Goal: Task Accomplishment & Management: Complete application form

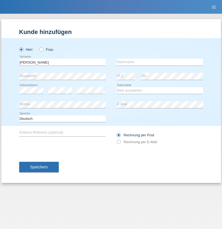
type input "[PERSON_NAME]"
click at [160, 62] on input "text" at bounding box center [160, 62] width 87 height 7
type input "Asad"
select select "SY"
select select "C"
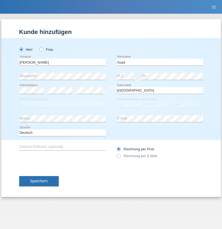
select select "02"
select select "01"
select select "2002"
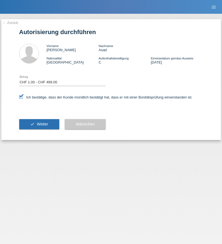
select select "1"
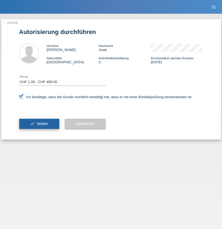
click at [39, 124] on span "Weiter" at bounding box center [42, 124] width 11 height 4
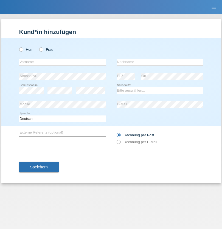
radio input "true"
click at [62, 62] on input "text" at bounding box center [62, 62] width 87 height 7
type input "Kristian"
click at [160, 62] on input "text" at bounding box center [160, 62] width 87 height 7
type input "Angelov"
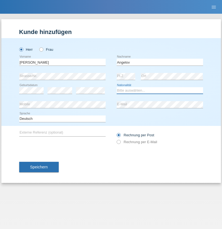
select select "BG"
select select "C"
select select "11"
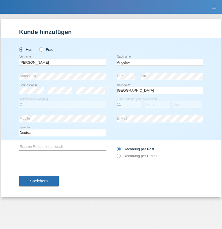
select select "02"
select select "2021"
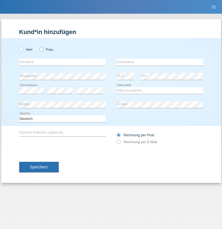
radio input "true"
click at [62, 62] on input "text" at bounding box center [62, 62] width 87 height 7
type input "Jan"
click at [160, 62] on input "text" at bounding box center [160, 62] width 87 height 7
type input "Savka"
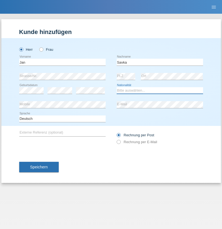
select select "SK"
select select "C"
select select "03"
select select "05"
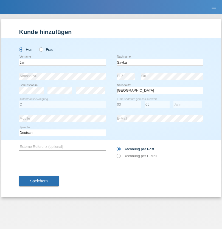
select select "2021"
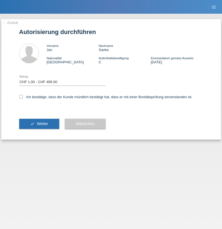
select select "1"
checkbox input "true"
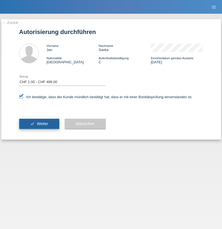
click at [39, 124] on span "Weiter" at bounding box center [42, 124] width 11 height 4
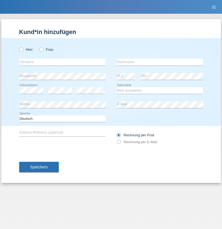
radio input "true"
click at [62, 62] on input "text" at bounding box center [62, 62] width 87 height 7
type input "Ivan"
click at [160, 62] on input "text" at bounding box center [160, 62] width 87 height 7
type input "Asad"
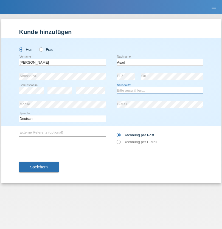
select select "SY"
select select "C"
select select "02"
select select "01"
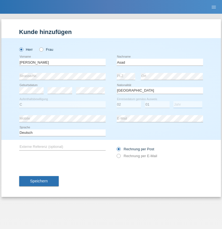
select select "2002"
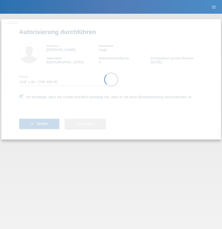
select select "1"
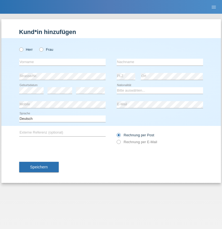
radio input "true"
click at [62, 62] on input "text" at bounding box center [62, 62] width 87 height 7
type input "Dursuma"
click at [160, 62] on input "text" at bounding box center [160, 62] width 87 height 7
type input "Mahic"
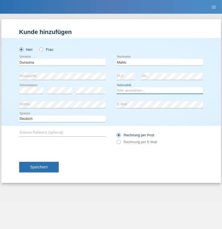
select select "ES"
select select "C"
select select "07"
select select "08"
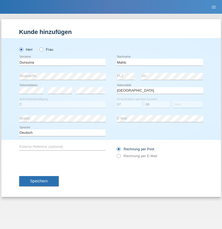
select select "2004"
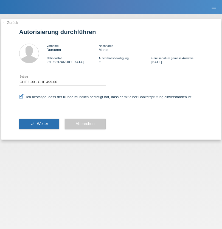
select select "1"
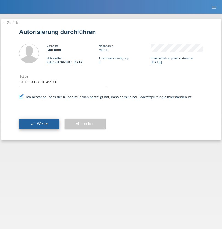
click at [39, 124] on span "Weiter" at bounding box center [42, 124] width 11 height 4
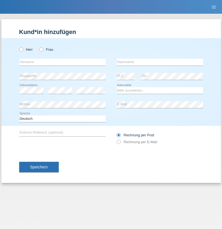
radio input "true"
click at [62, 62] on input "text" at bounding box center [62, 62] width 87 height 7
type input "[PERSON_NAME]"
click at [160, 62] on input "text" at bounding box center [160, 62] width 87 height 7
type input "Gross"
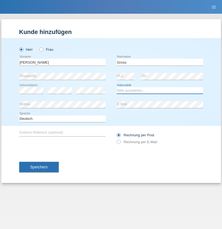
select select "CH"
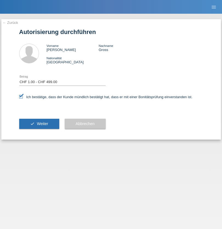
select select "1"
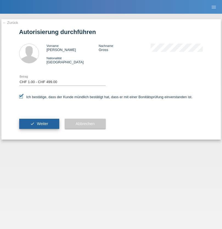
click at [39, 124] on span "Weiter" at bounding box center [42, 124] width 11 height 4
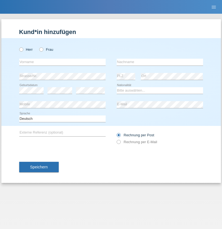
radio input "true"
click at [62, 62] on input "text" at bounding box center [62, 62] width 87 height 7
type input "[PERSON_NAME]"
click at [160, 62] on input "text" at bounding box center [160, 62] width 87 height 7
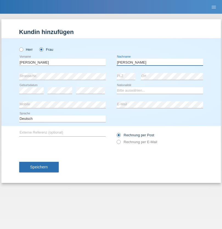
type input "[PERSON_NAME]"
select select "ES"
select select "C"
select select "20"
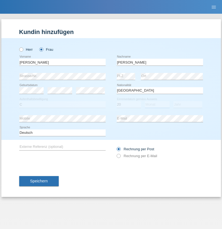
select select "06"
select select "2020"
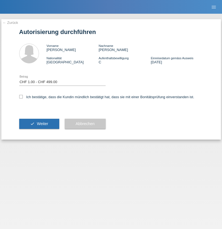
select select "1"
checkbox input "true"
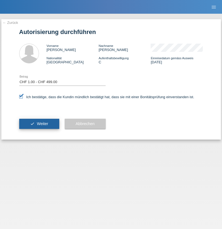
click at [39, 124] on span "Weiter" at bounding box center [42, 124] width 11 height 4
